Goal: Check status

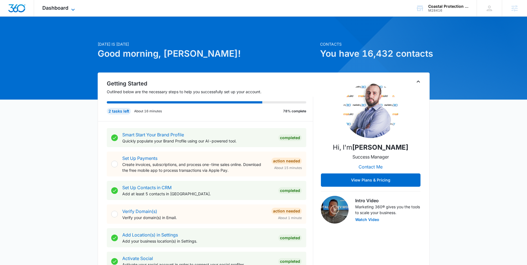
click at [62, 7] on span "Dashboard" at bounding box center [55, 8] width 26 height 6
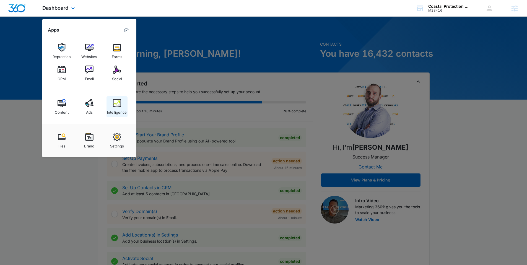
click at [113, 105] on img at bounding box center [117, 103] width 8 height 8
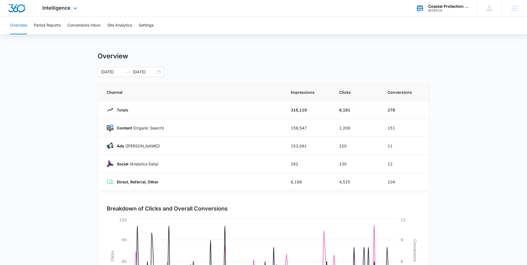
click at [443, 12] on div "M28416" at bounding box center [449, 11] width 40 height 4
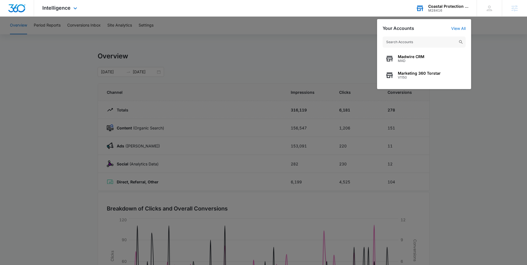
click at [428, 44] on input "text" at bounding box center [424, 42] width 83 height 11
click at [272, 53] on div at bounding box center [263, 132] width 527 height 265
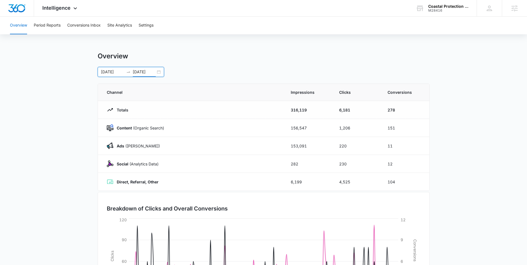
click at [133, 73] on input "[DATE]" at bounding box center [144, 72] width 23 height 6
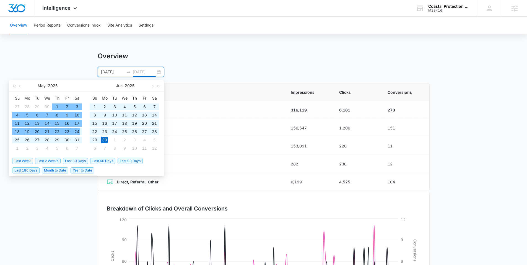
type input "[DATE]"
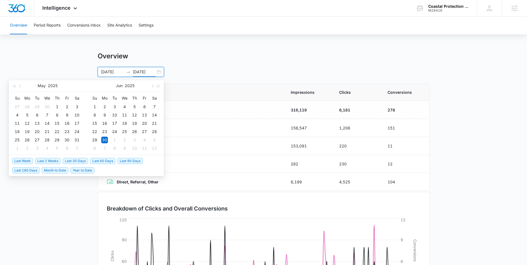
click at [81, 162] on span "Last 30 Days" at bounding box center [75, 161] width 25 height 6
type input "[DATE]"
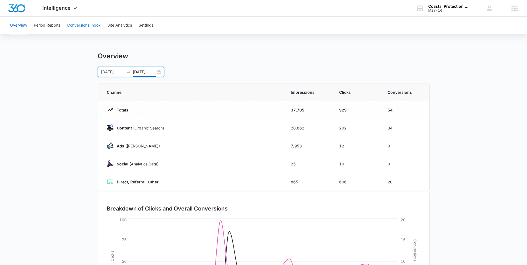
click at [75, 23] on button "Conversions Inbox" at bounding box center [84, 26] width 34 height 18
